Goal: Task Accomplishment & Management: Manage account settings

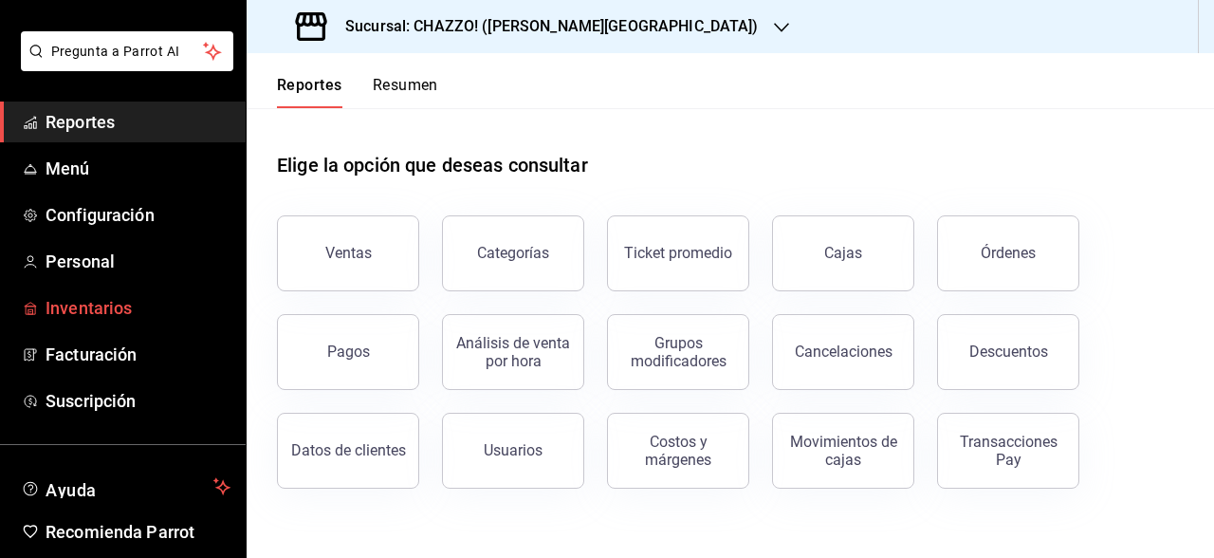
scroll to position [87, 0]
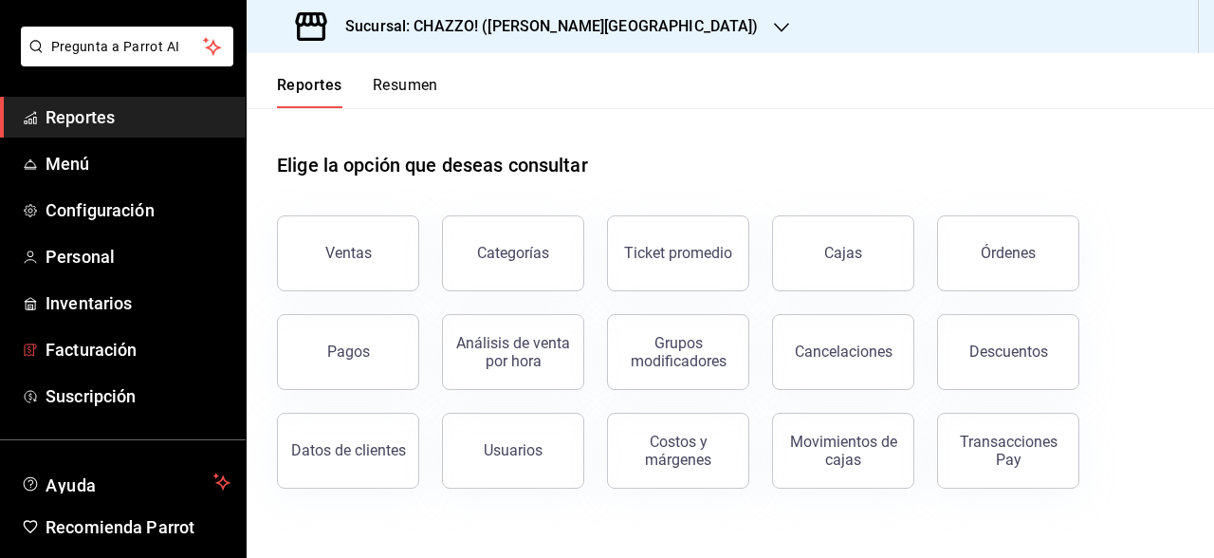
click at [103, 186] on ul "Reportes Menú Configuración Personal Inventarios Facturación Suscripción" at bounding box center [123, 257] width 246 height 320
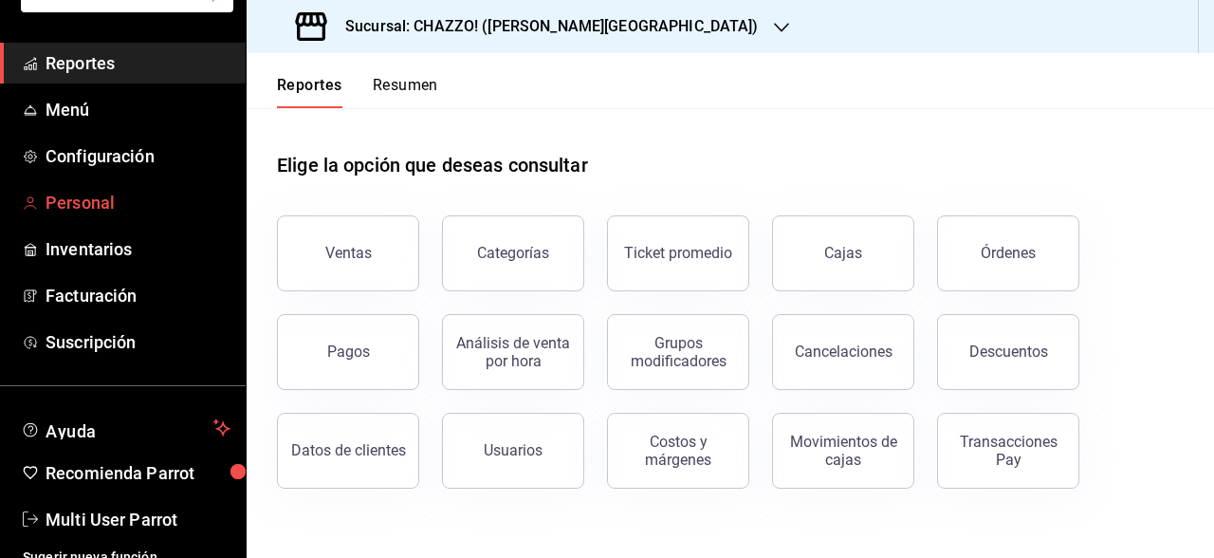
scroll to position [149, 0]
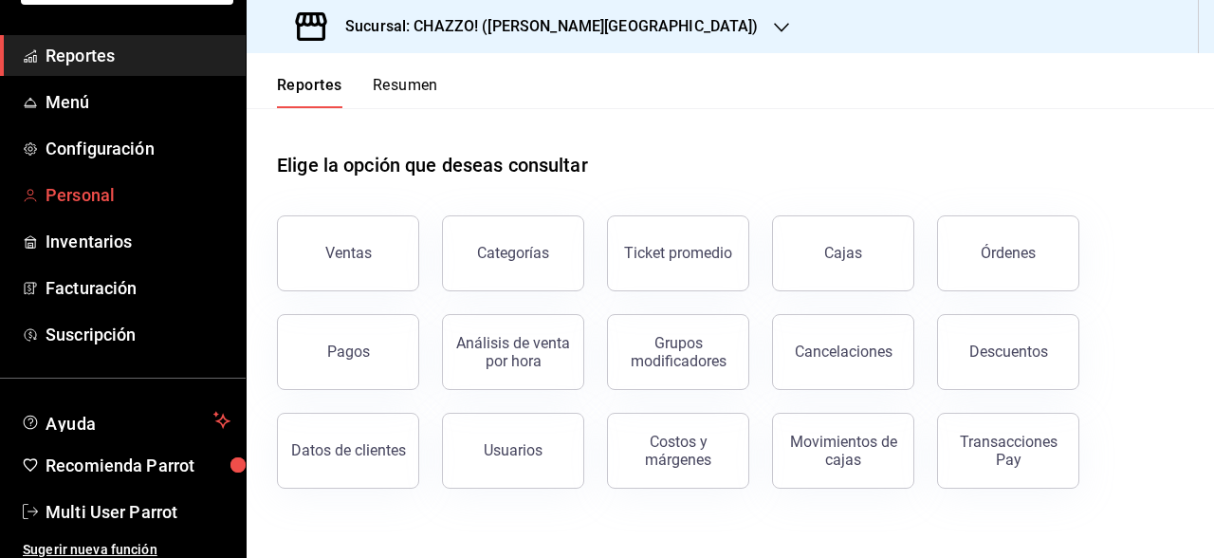
click at [93, 196] on span "Personal" at bounding box center [138, 195] width 185 height 26
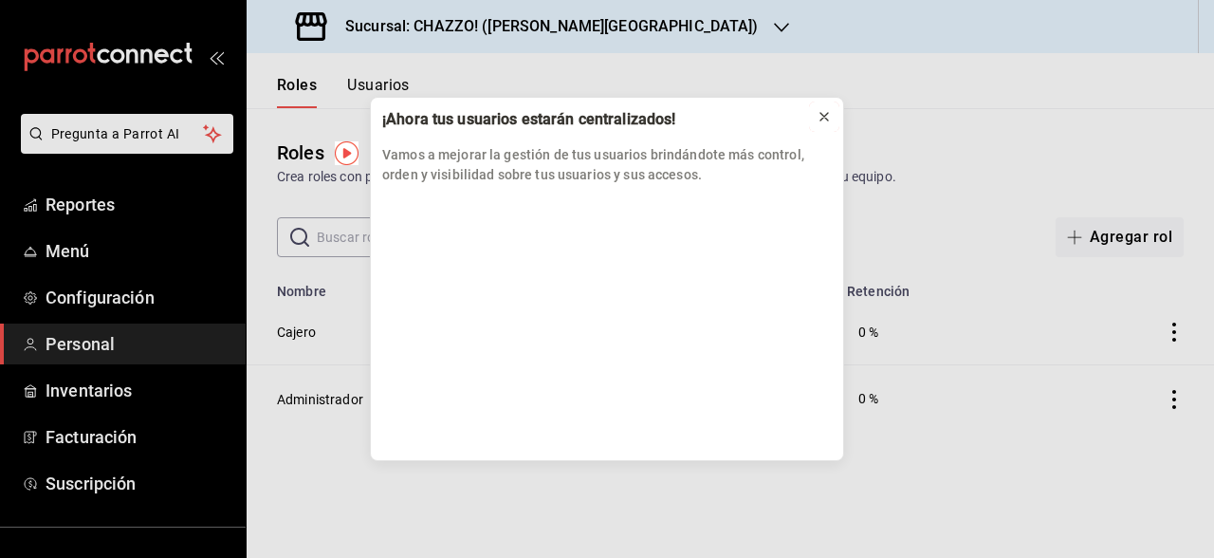
click at [821, 114] on icon at bounding box center [824, 117] width 8 height 8
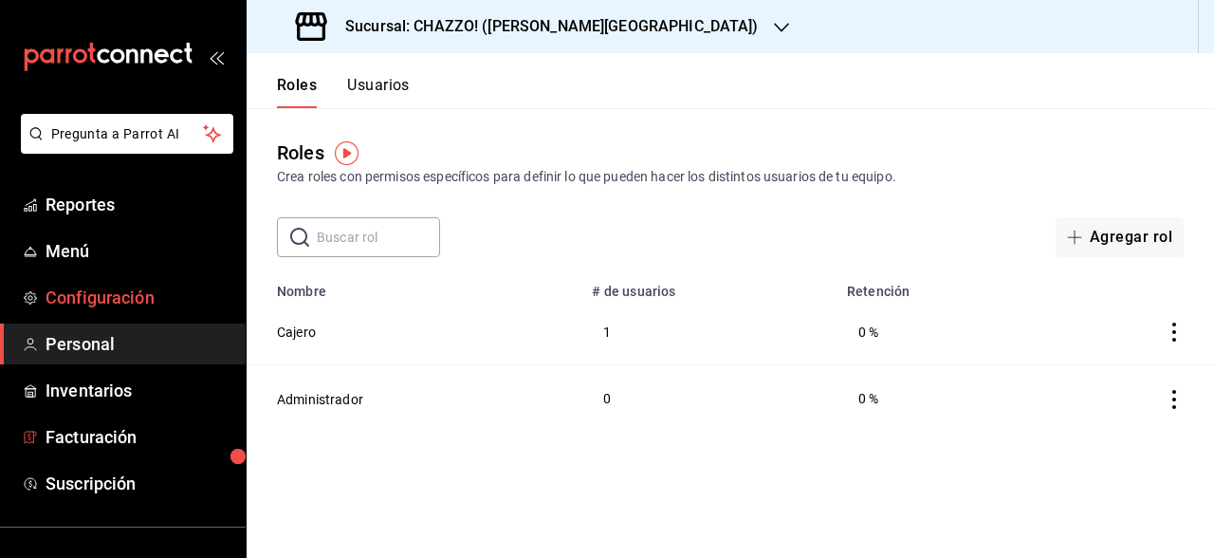
scroll to position [157, 0]
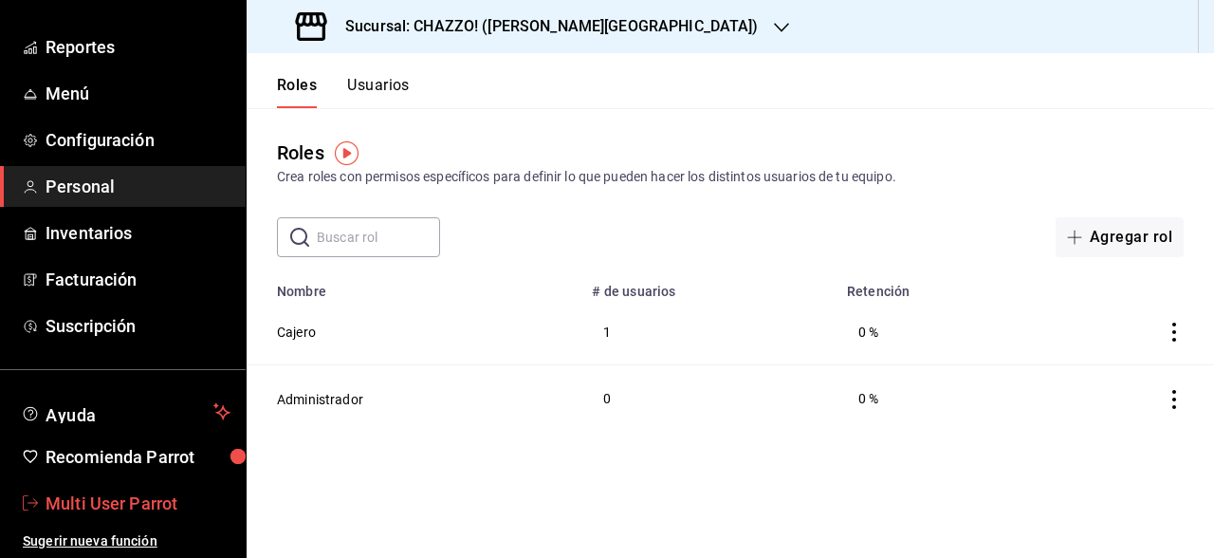
click at [135, 495] on span "Multi User Parrot" at bounding box center [138, 503] width 185 height 26
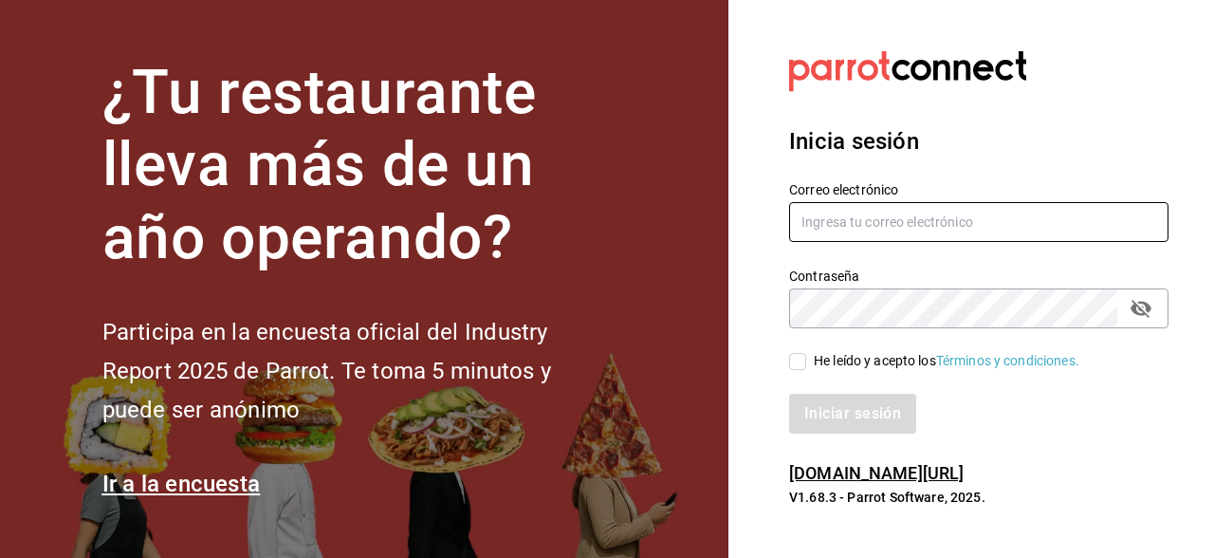
type input "[EMAIL_ADDRESS][PERSON_NAME][DOMAIN_NAME]"
click at [805, 358] on input "He leído y acepto los Términos y condiciones." at bounding box center [797, 361] width 17 height 17
checkbox input "true"
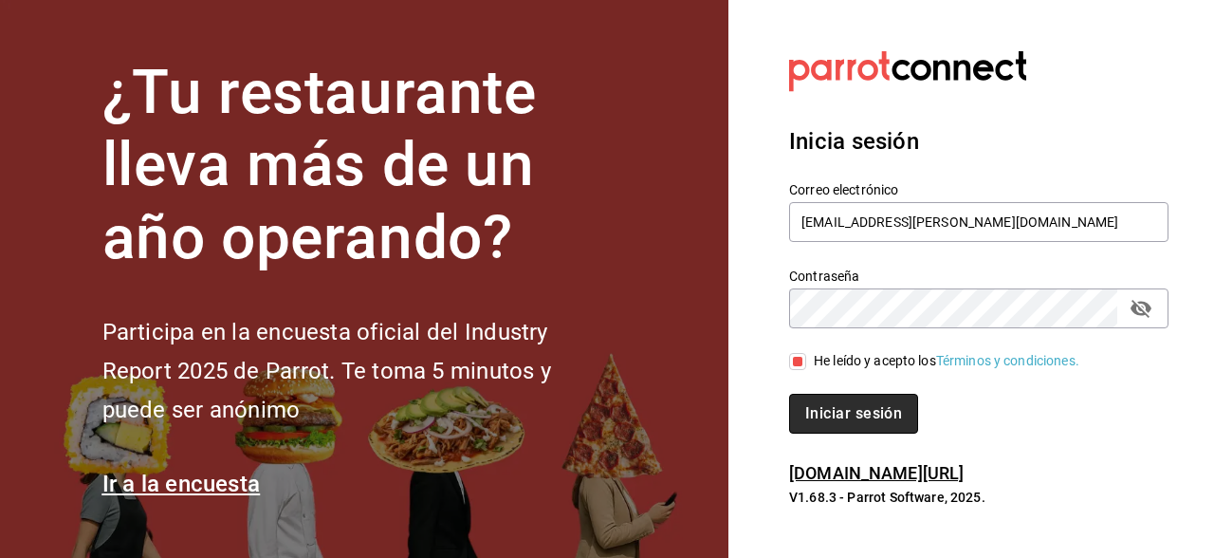
click at [816, 395] on button "Iniciar sesión" at bounding box center [853, 414] width 129 height 40
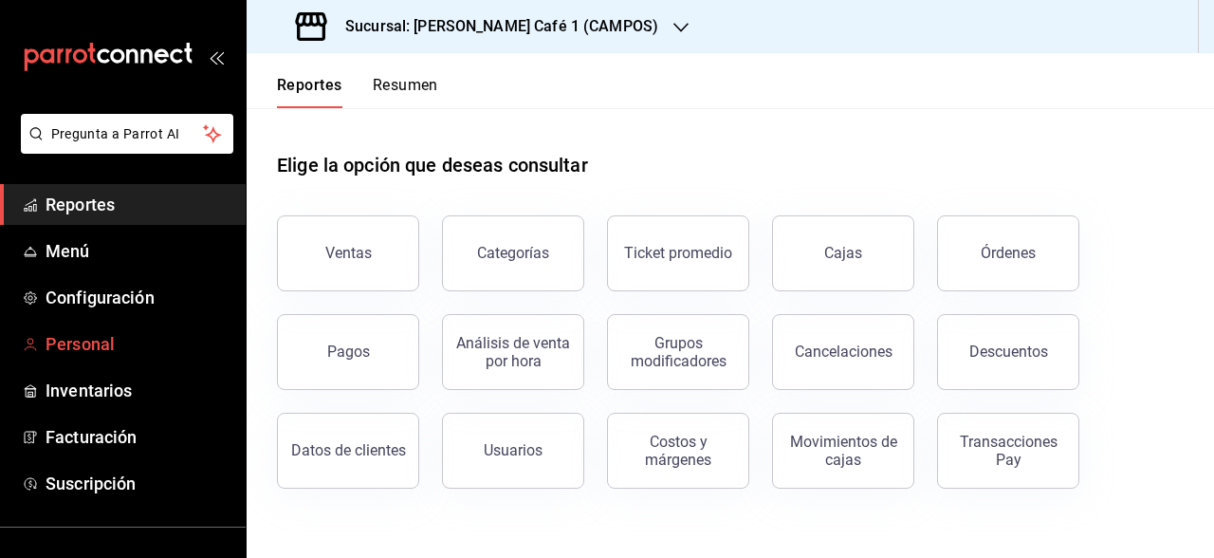
click at [118, 343] on span "Personal" at bounding box center [138, 344] width 185 height 26
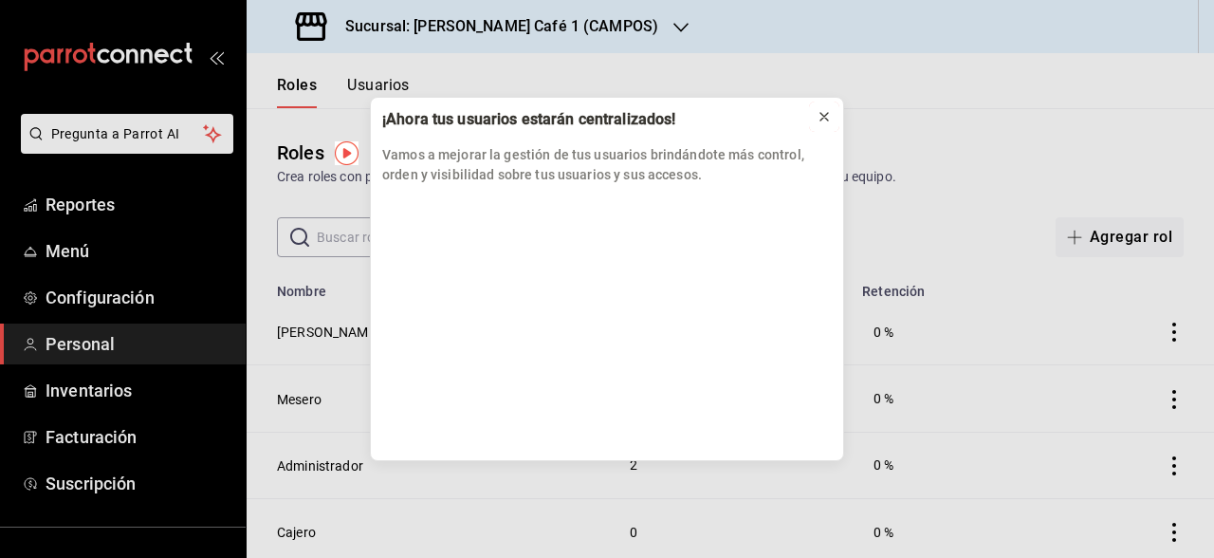
click at [828, 107] on div at bounding box center [823, 116] width 15 height 19
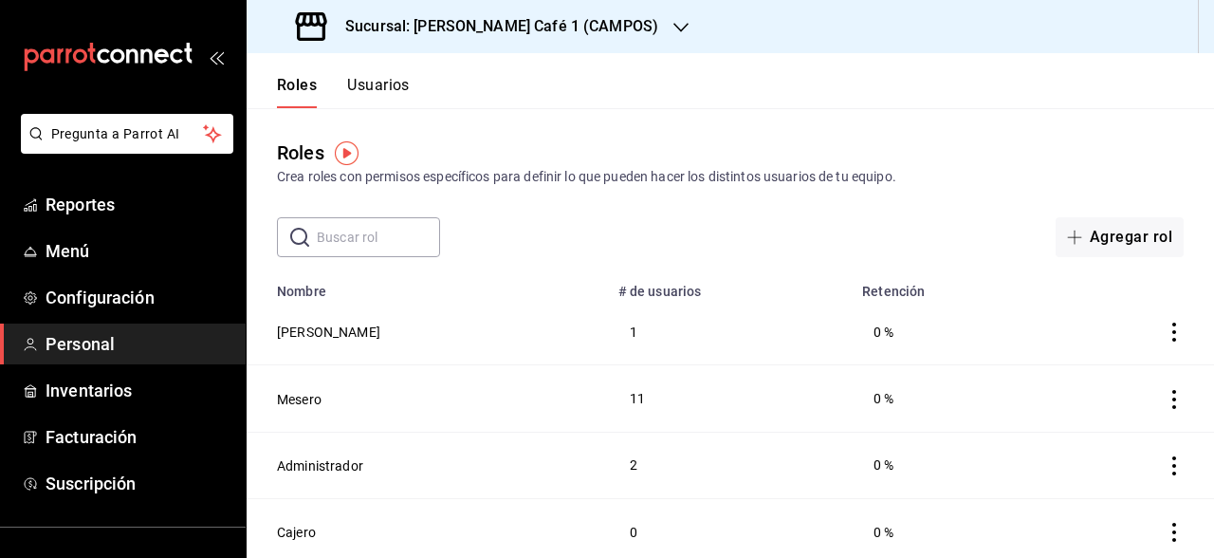
click at [405, 238] on input "text" at bounding box center [378, 237] width 123 height 38
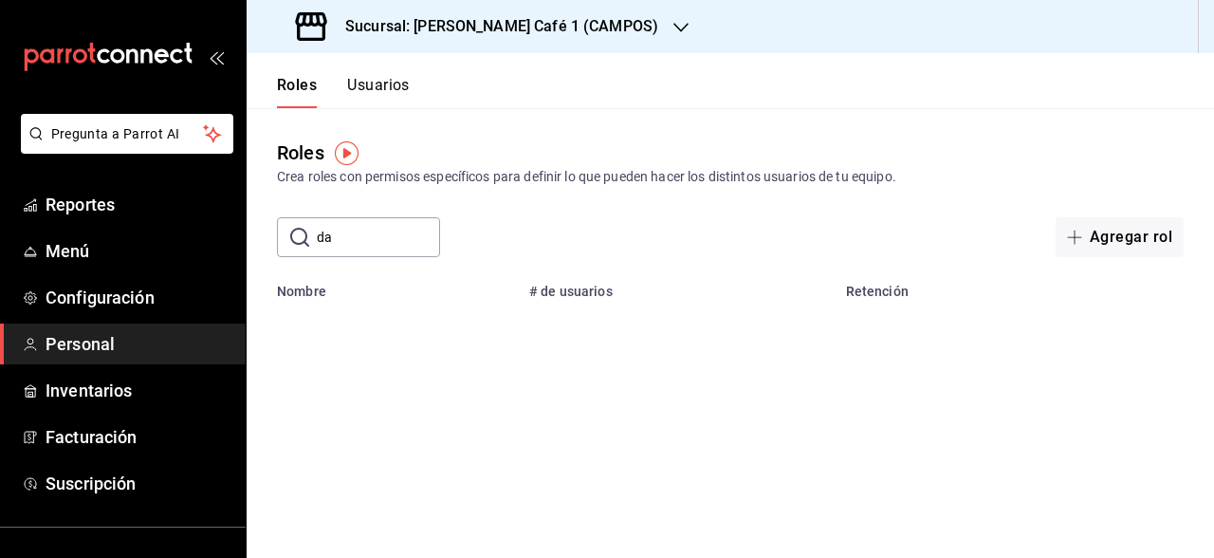
type input "d"
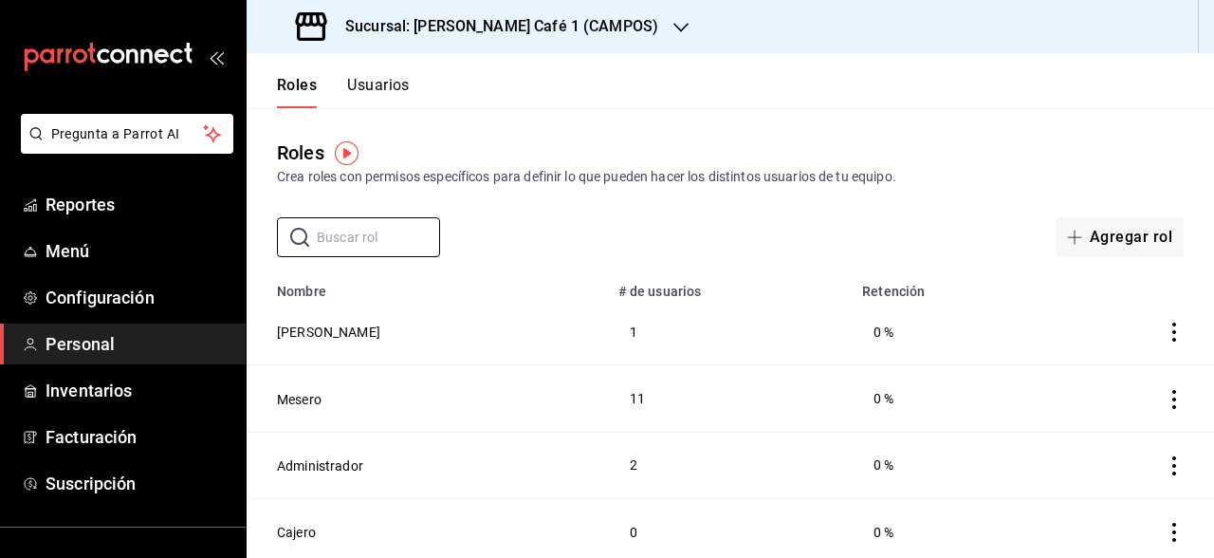
click at [383, 79] on button "Usuarios" at bounding box center [378, 92] width 63 height 32
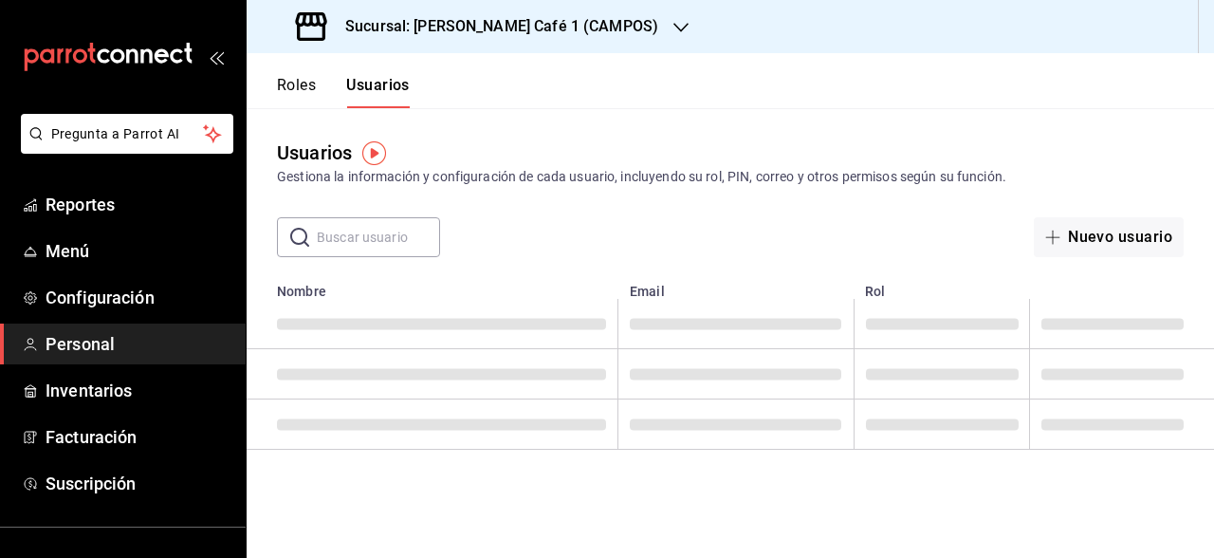
click at [347, 240] on input "text" at bounding box center [378, 237] width 123 height 38
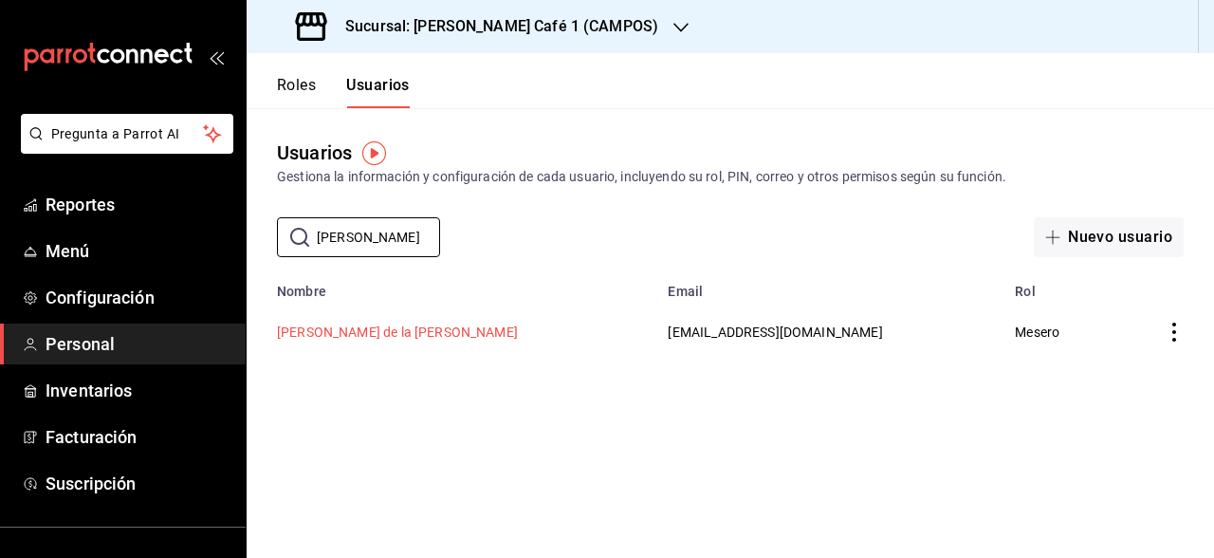
type input "david"
click at [346, 334] on button "David de la cruz" at bounding box center [397, 331] width 241 height 19
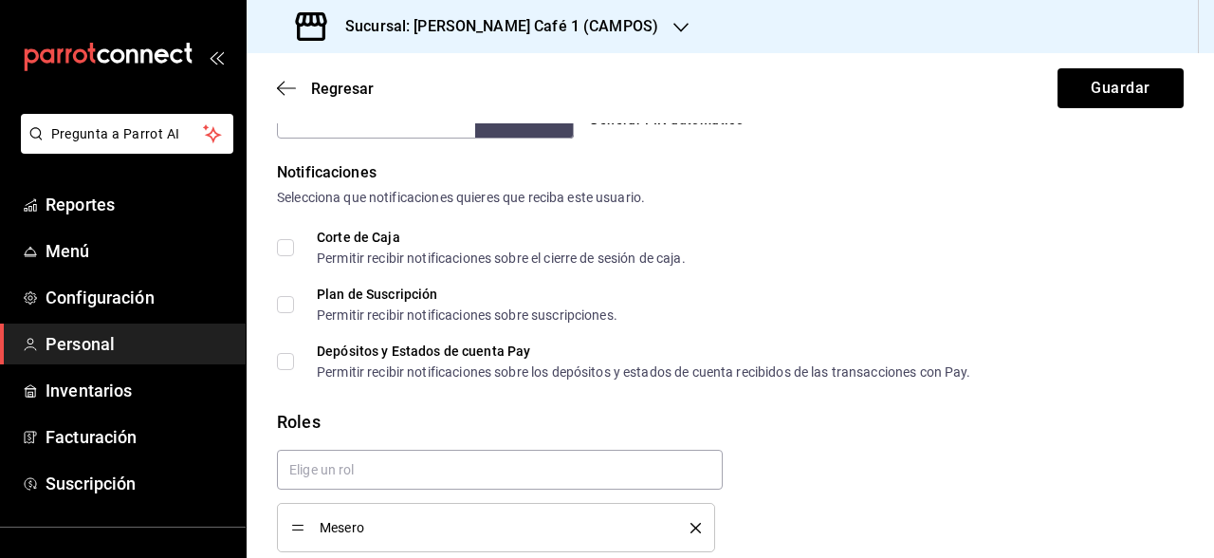
scroll to position [1020, 0]
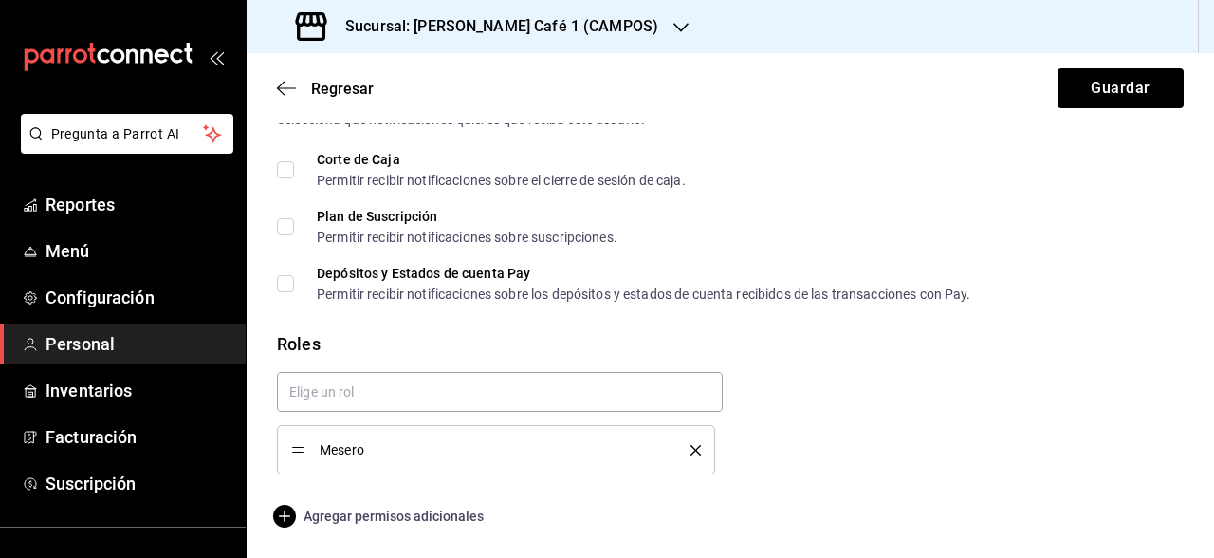
click at [368, 513] on span "Agregar permisos adicionales" at bounding box center [380, 516] width 207 height 23
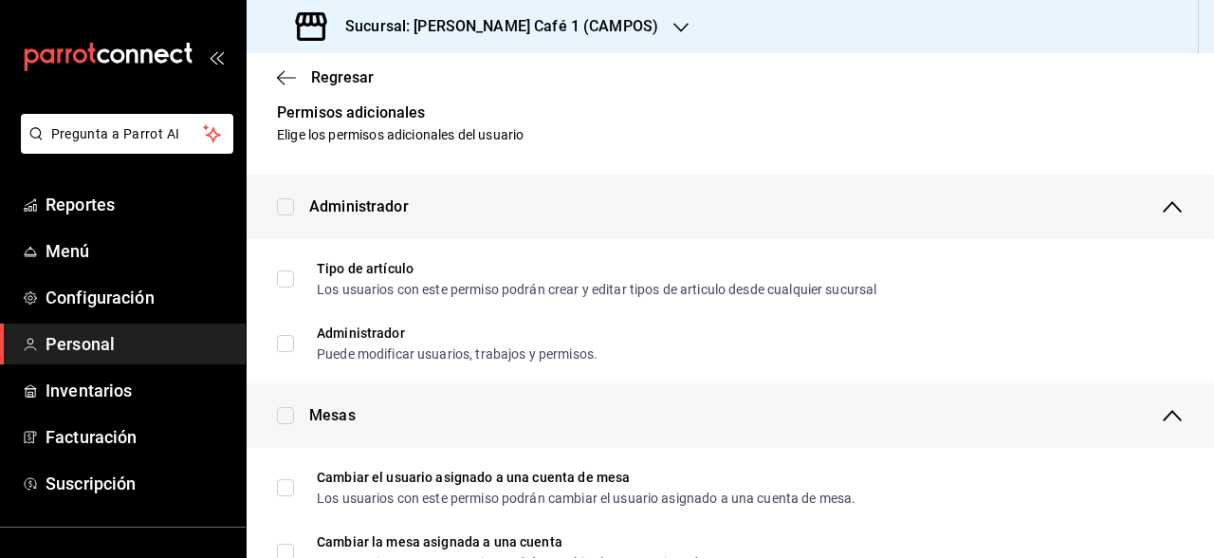
scroll to position [0, 0]
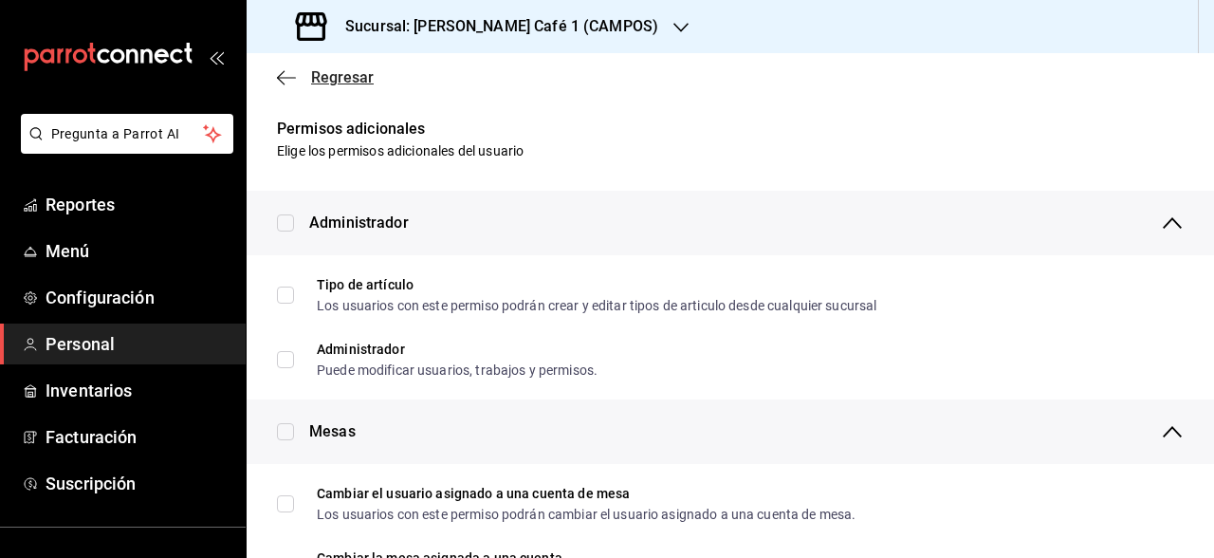
click at [351, 70] on span "Regresar" at bounding box center [342, 77] width 63 height 18
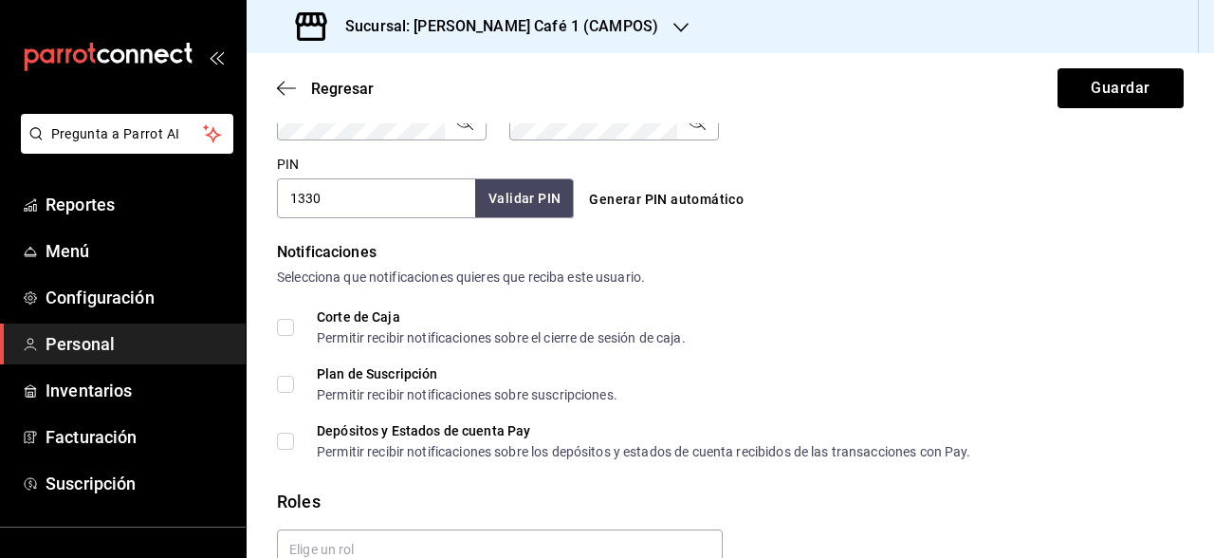
scroll to position [1020, 0]
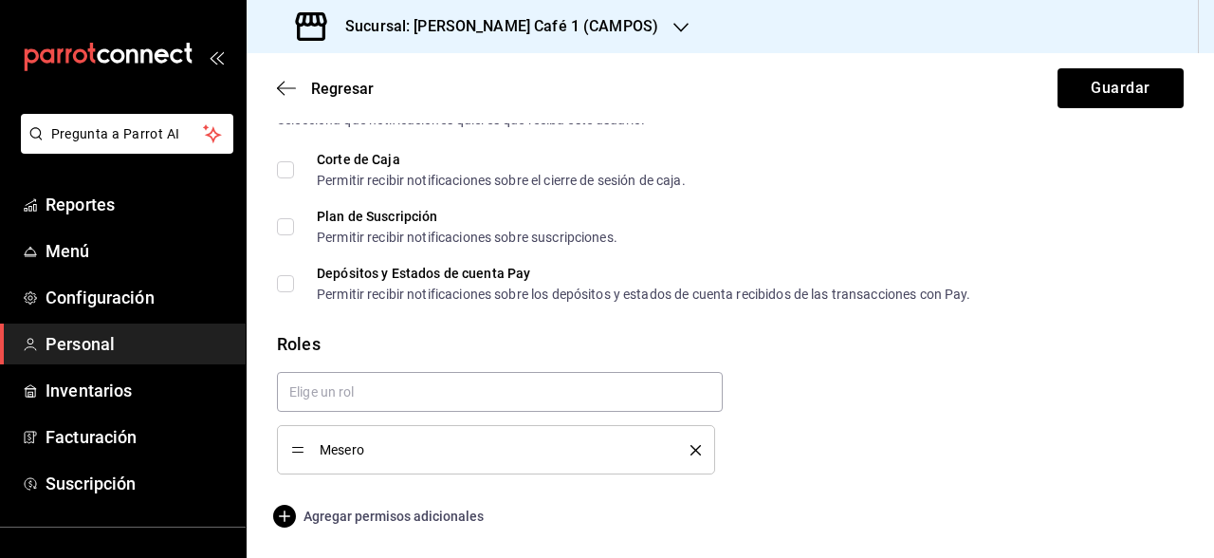
click at [406, 514] on span "Agregar permisos adicionales" at bounding box center [380, 516] width 207 height 23
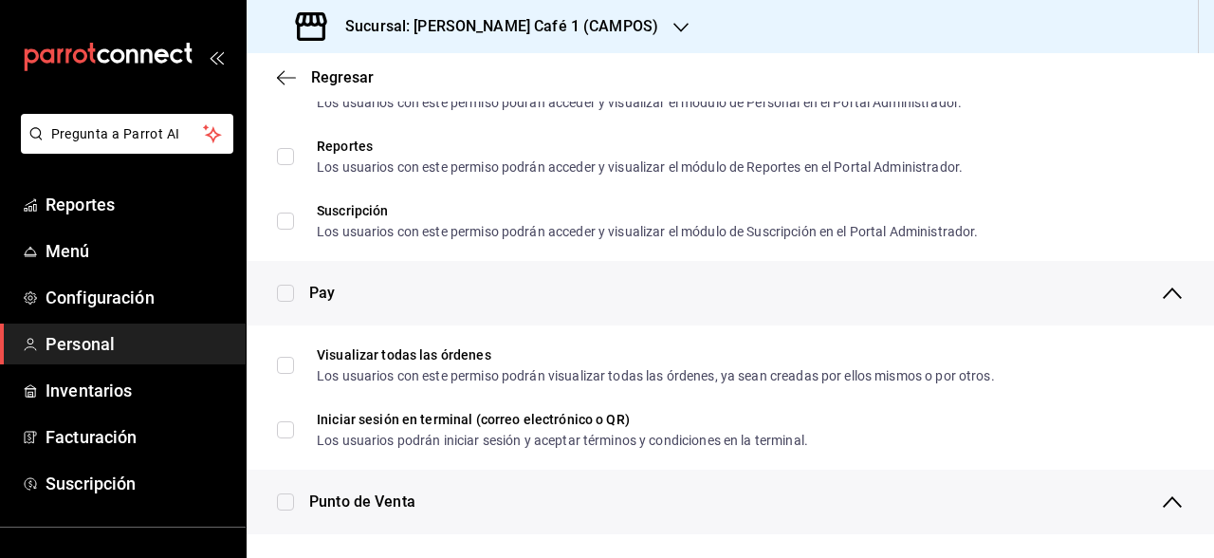
scroll to position [1206, 0]
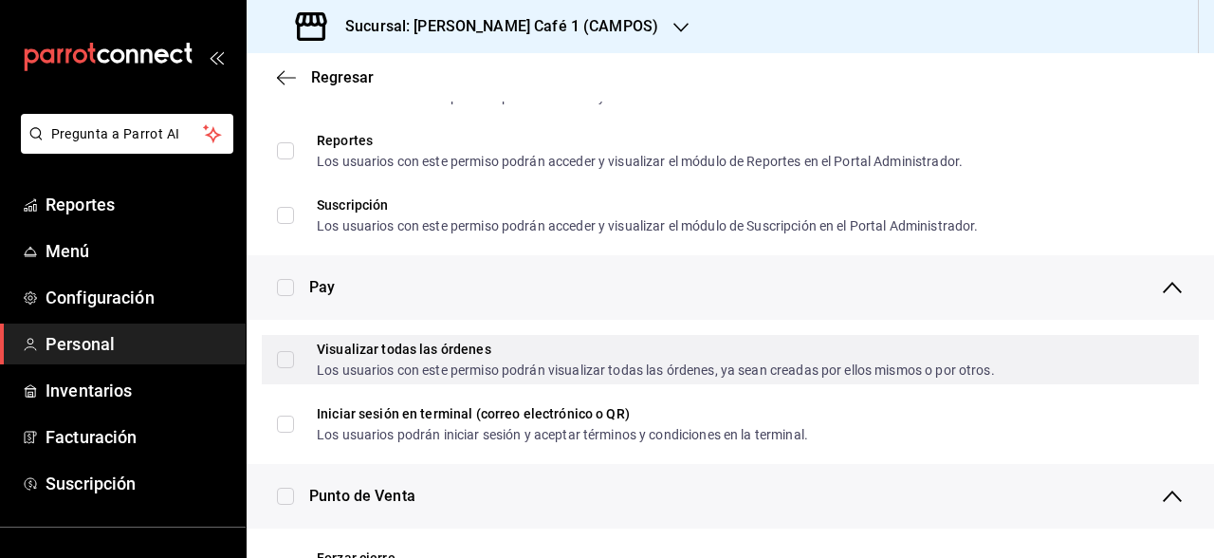
click at [288, 355] on input "Visualizar todas las órdenes Los usuarios con este permiso podrán visualizar to…" at bounding box center [285, 359] width 17 height 17
checkbox input "true"
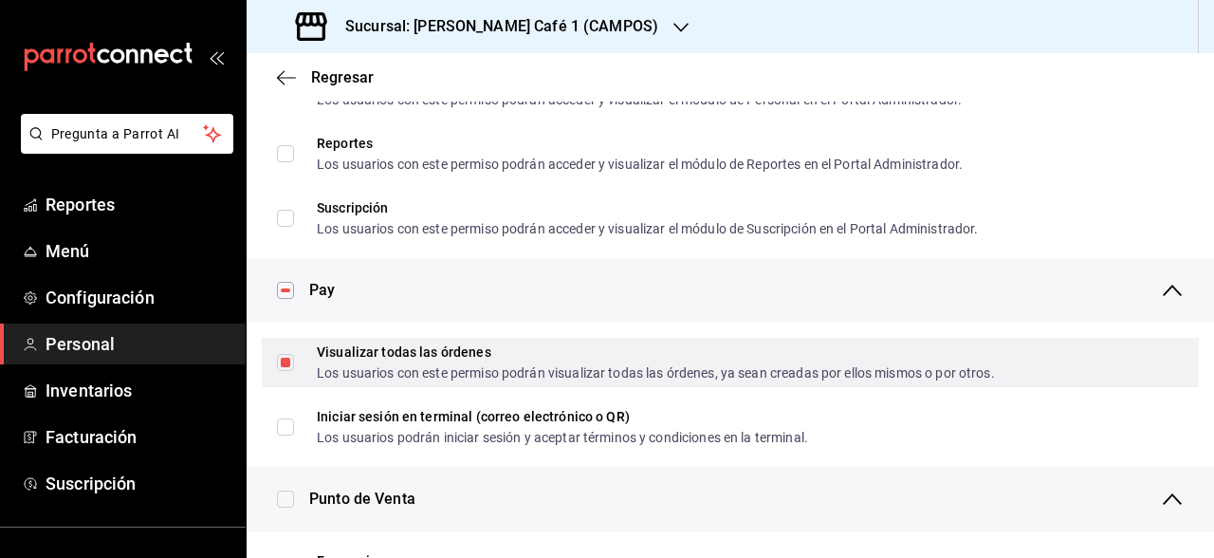
click at [290, 360] on input "Visualizar todas las órdenes Los usuarios con este permiso podrán visualizar to…" at bounding box center [285, 362] width 17 height 17
checkbox input "false"
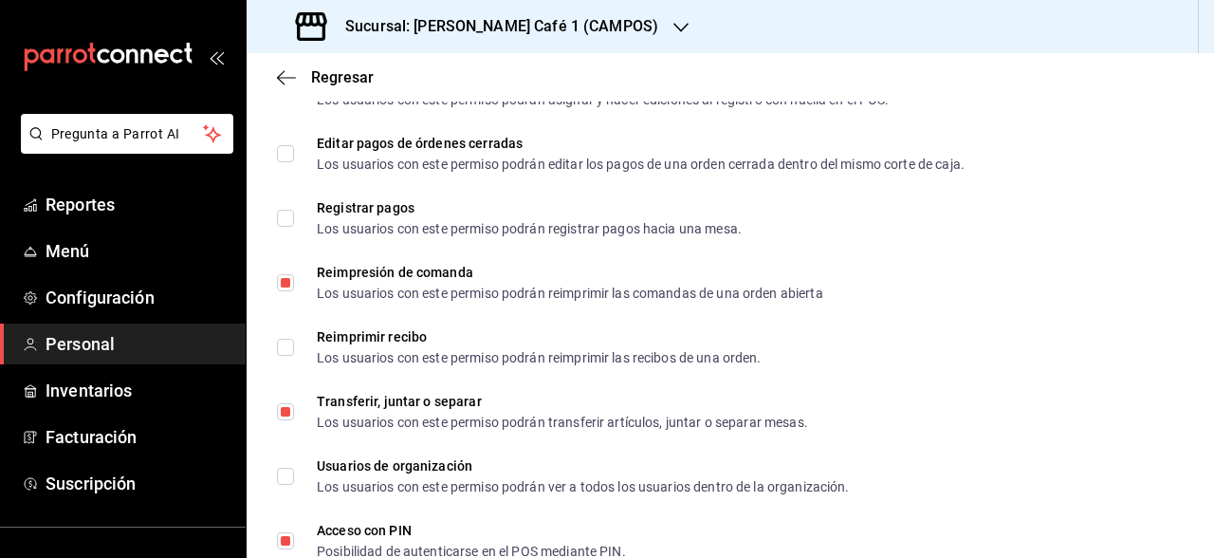
scroll to position [2665, 0]
